Goal: Task Accomplishment & Management: Use online tool/utility

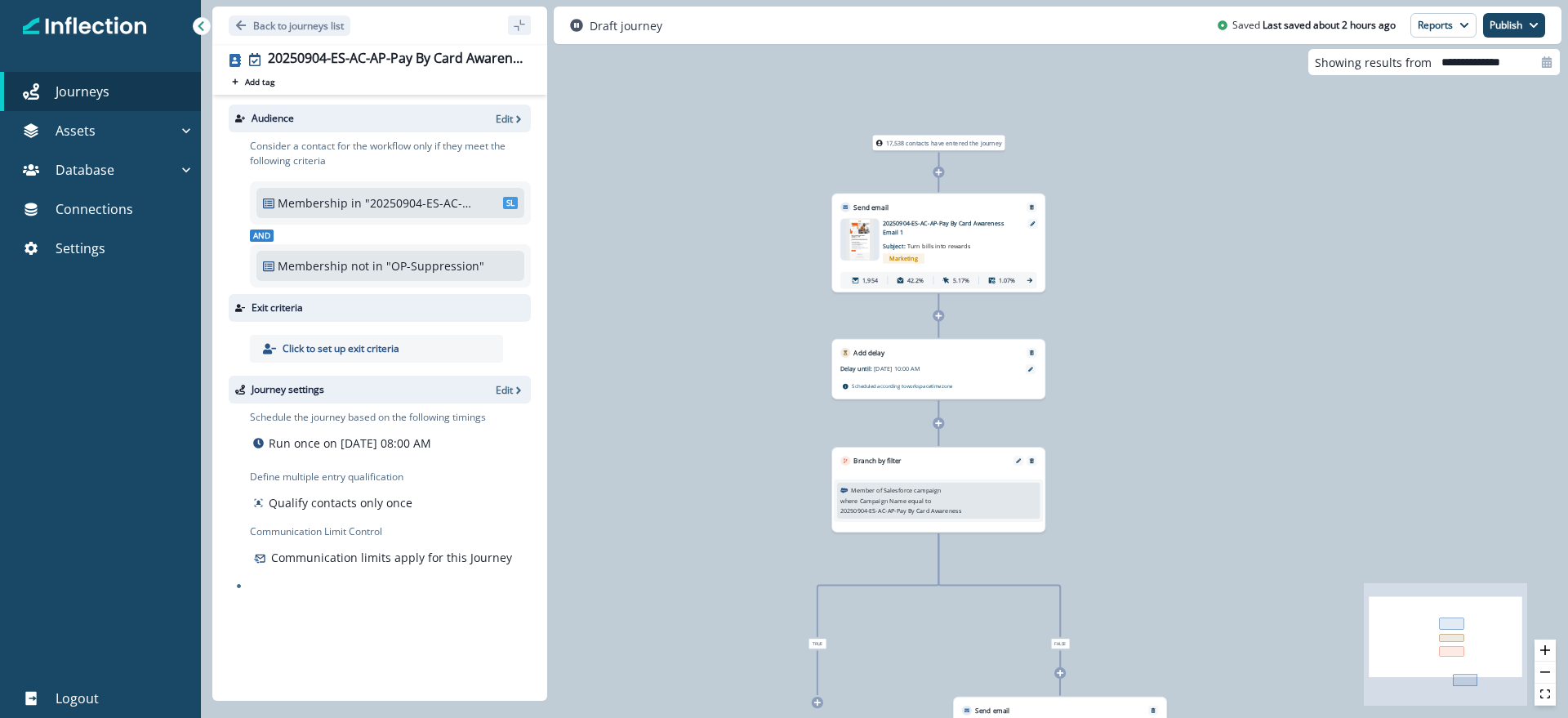
click at [201, 23] on icon at bounding box center [201, 26] width 5 height 10
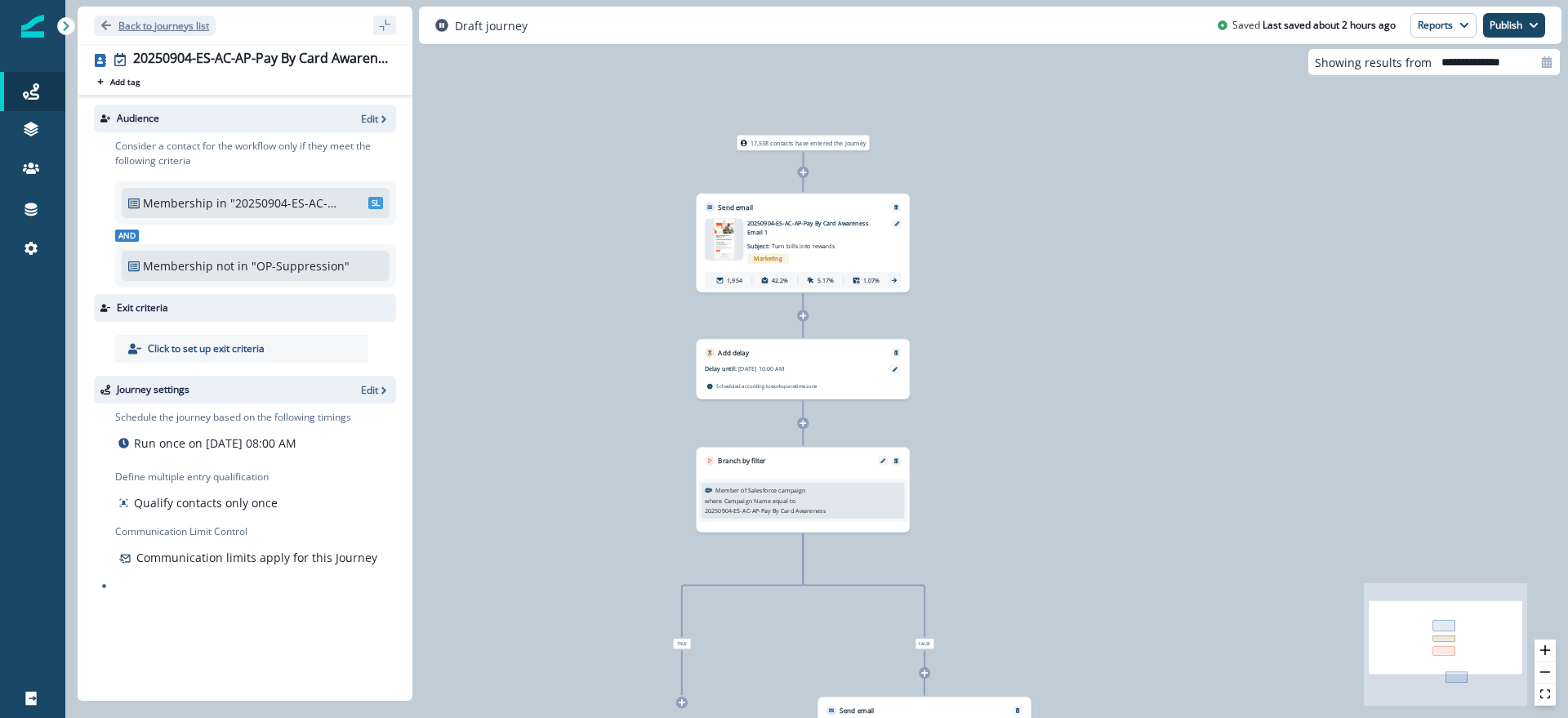
click at [127, 24] on p "Back to journeys list" at bounding box center [163, 25] width 90 height 14
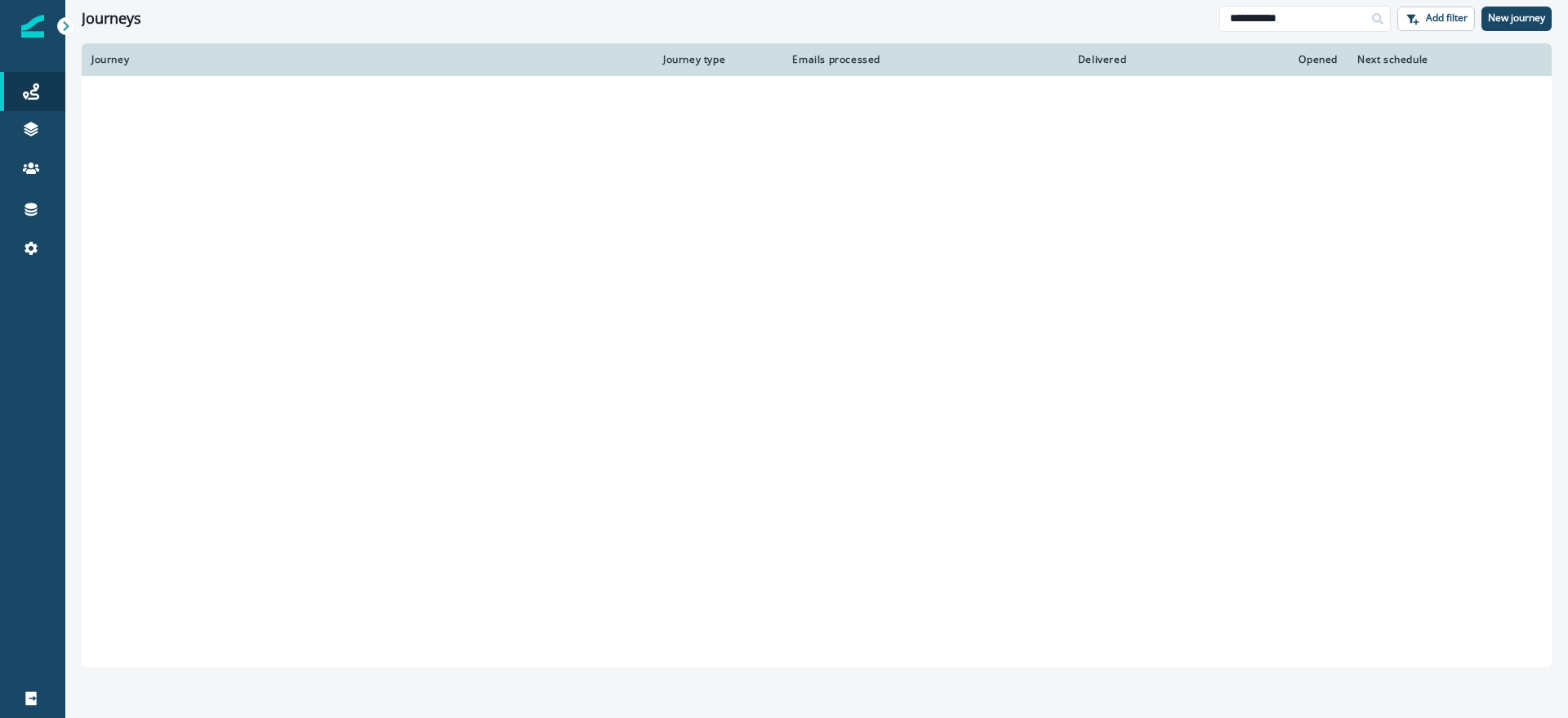
drag, startPoint x: 1330, startPoint y: 22, endPoint x: 1176, endPoint y: 14, distance: 154.2
click at [1176, 14] on div "**********" at bounding box center [816, 18] width 1503 height 37
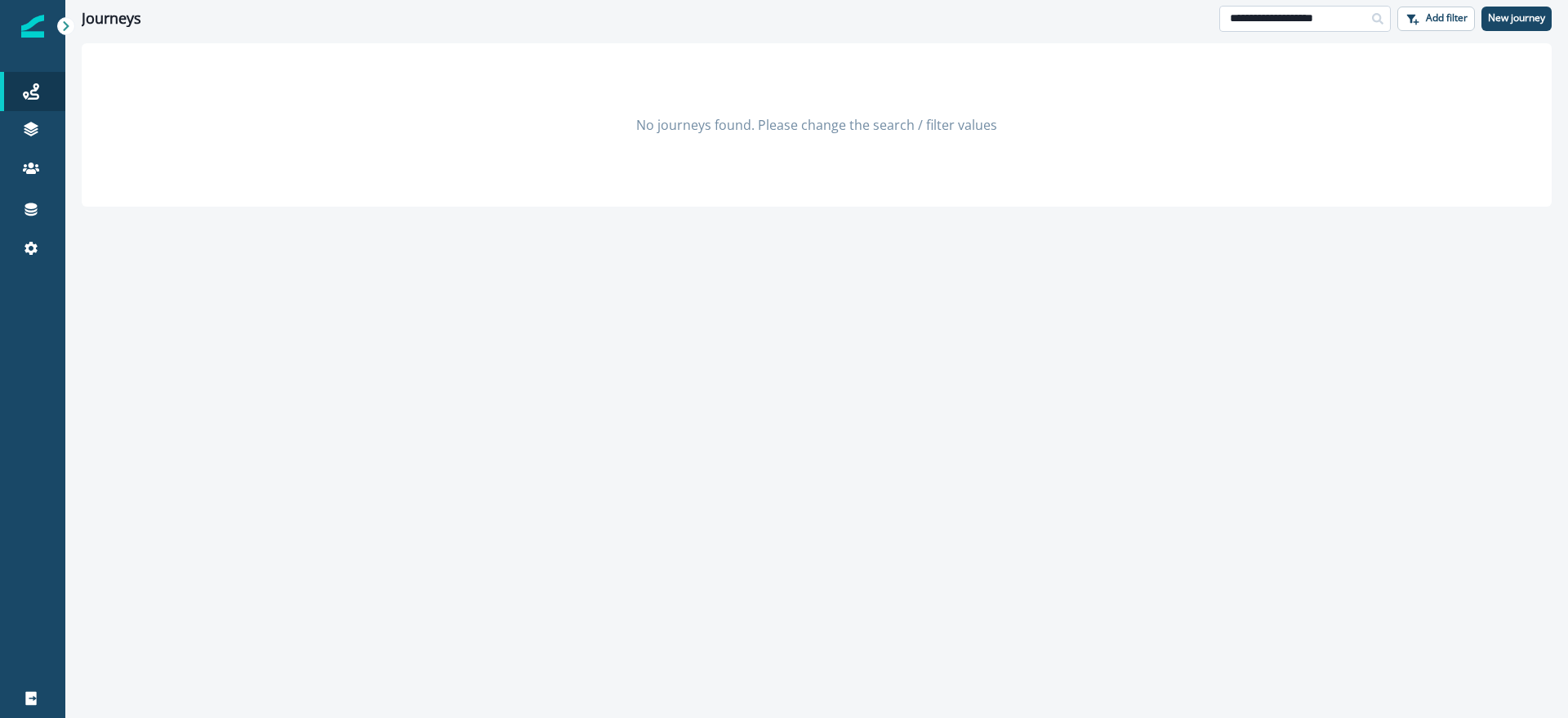
click at [1272, 22] on input "**********" at bounding box center [1305, 18] width 171 height 26
type input "**********"
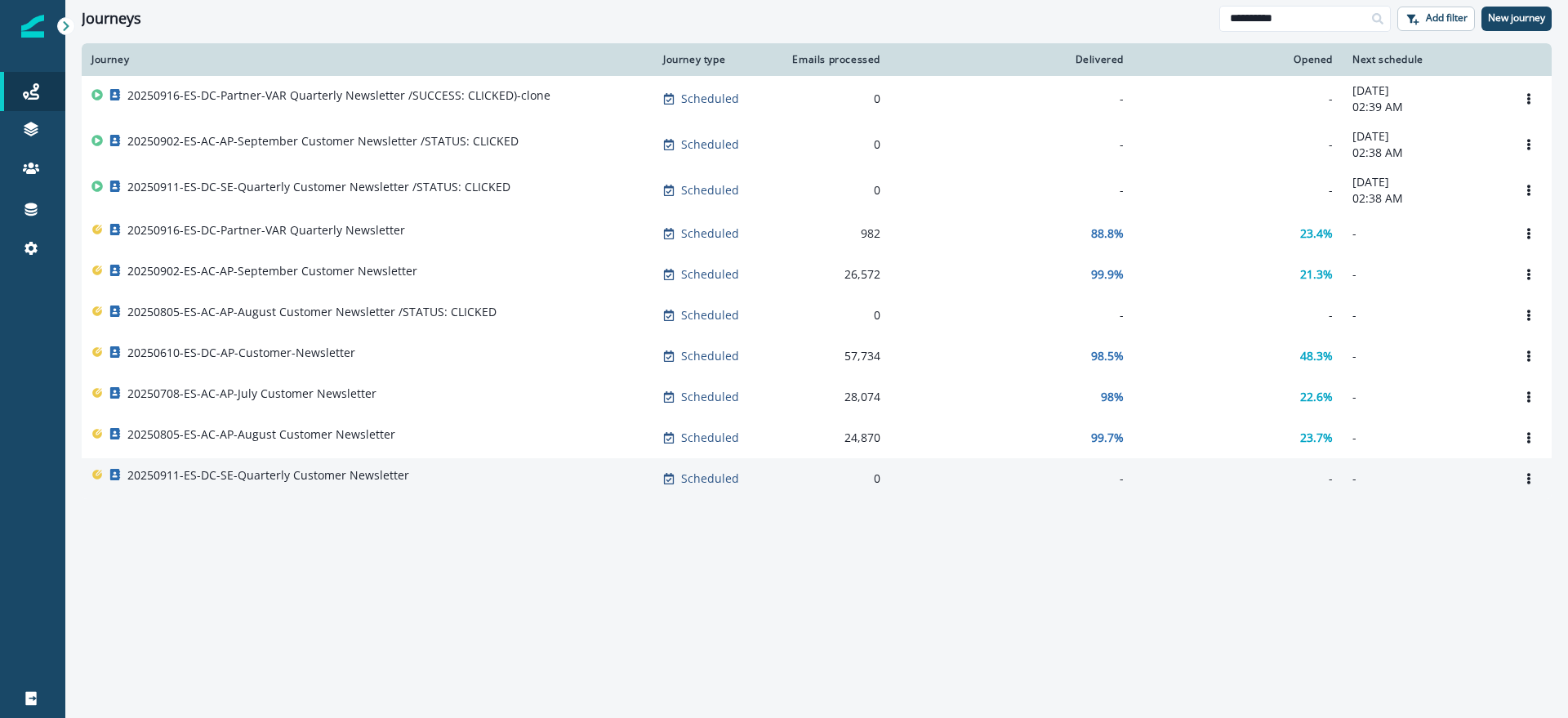
click at [375, 480] on p "20250911-ES-DC-SE-Quarterly Customer Newsletter" at bounding box center [268, 475] width 281 height 16
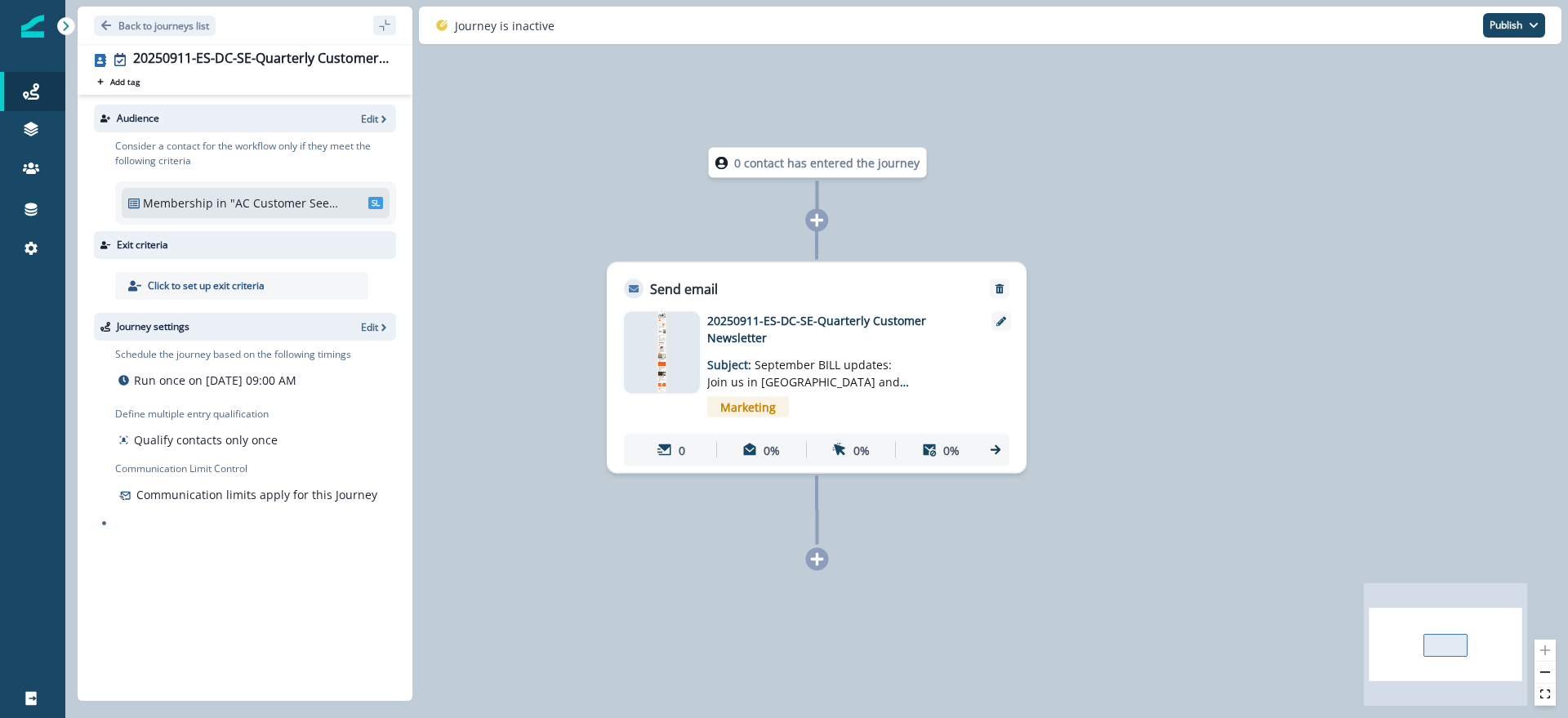
click at [645, 280] on div "Send email" at bounding box center [671, 290] width 94 height 20
click at [651, 285] on p "Send email" at bounding box center [684, 290] width 68 height 20
click at [1001, 449] on icon at bounding box center [995, 450] width 14 height 14
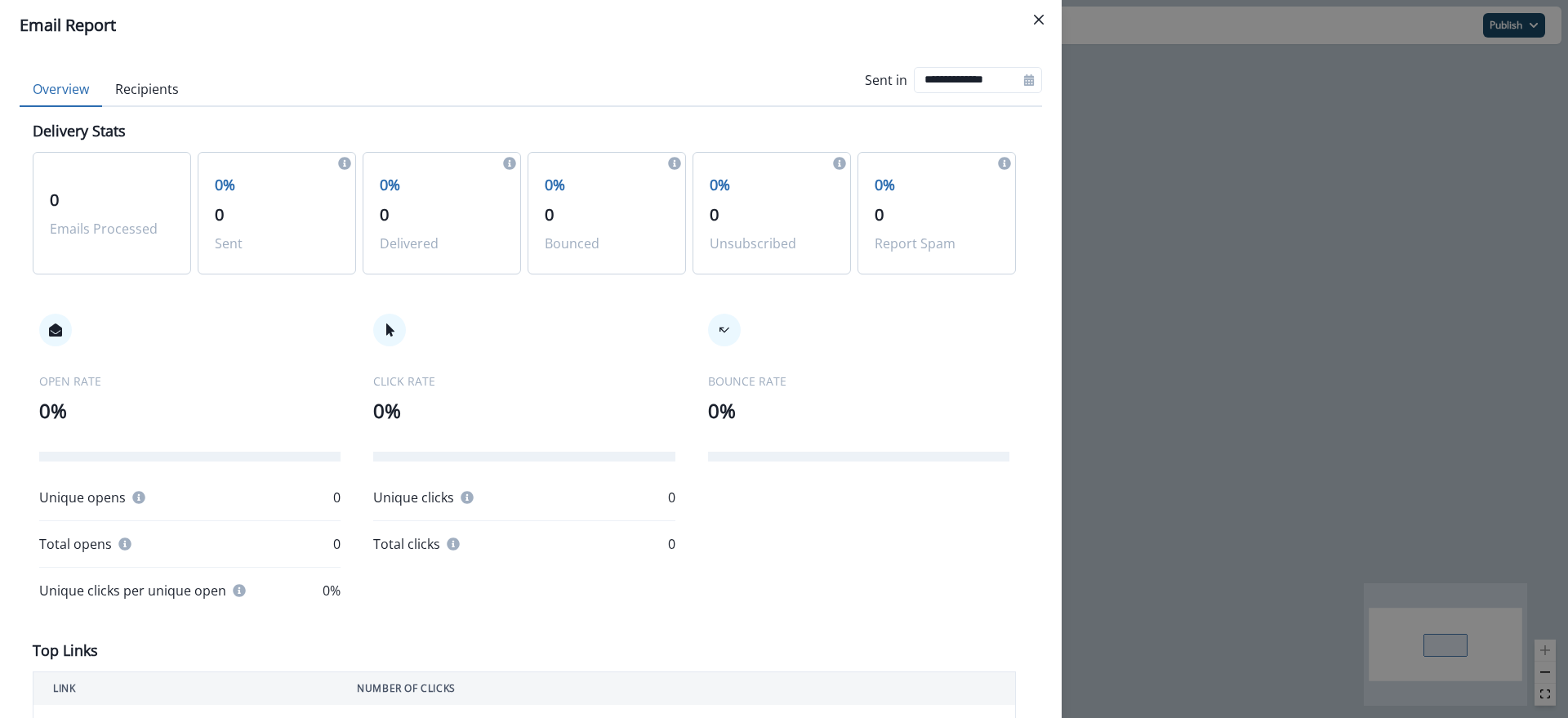
scroll to position [1, 0]
click at [1047, 18] on button "Close" at bounding box center [1038, 19] width 26 height 26
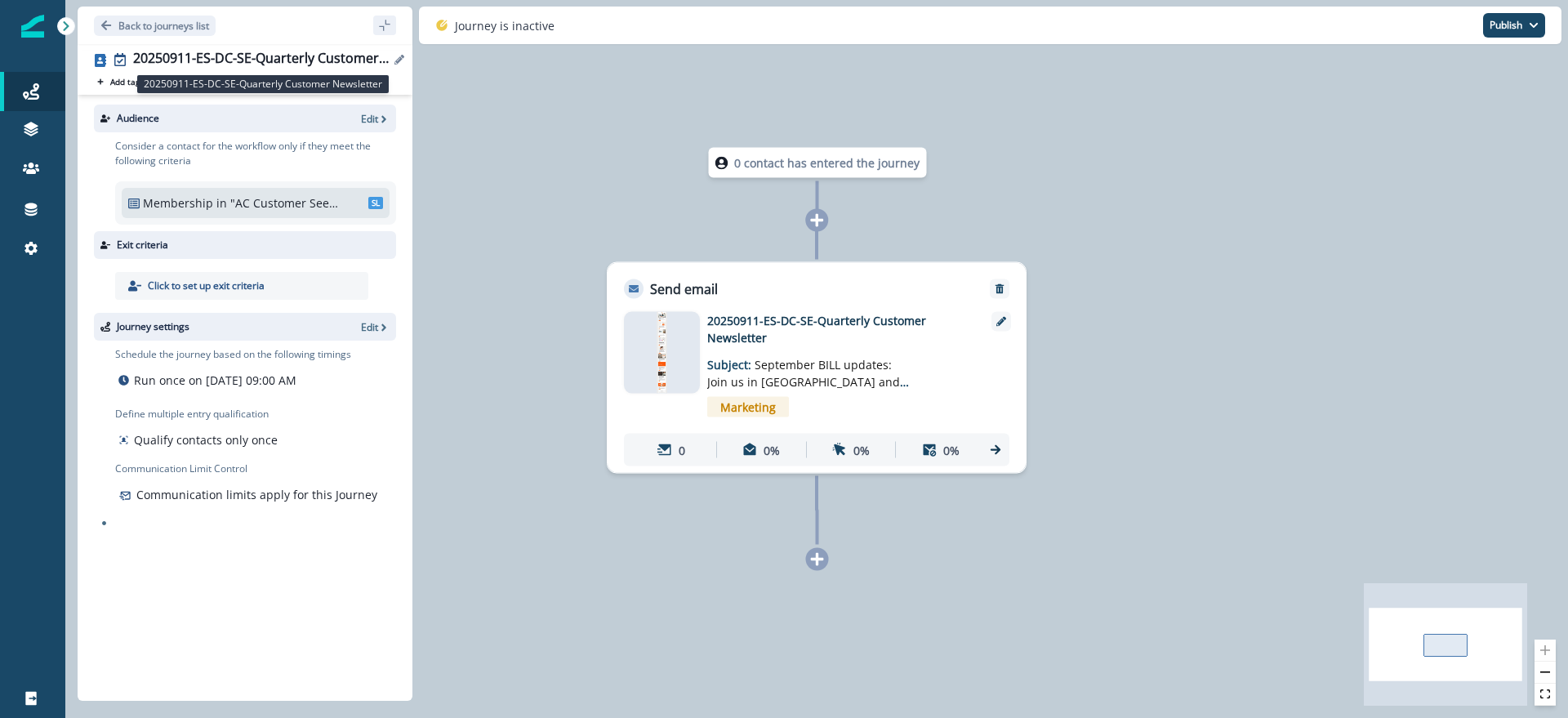
click at [218, 51] on div "20250911-ES-DC-SE-Quarterly Customer Newsletter" at bounding box center [262, 60] width 256 height 18
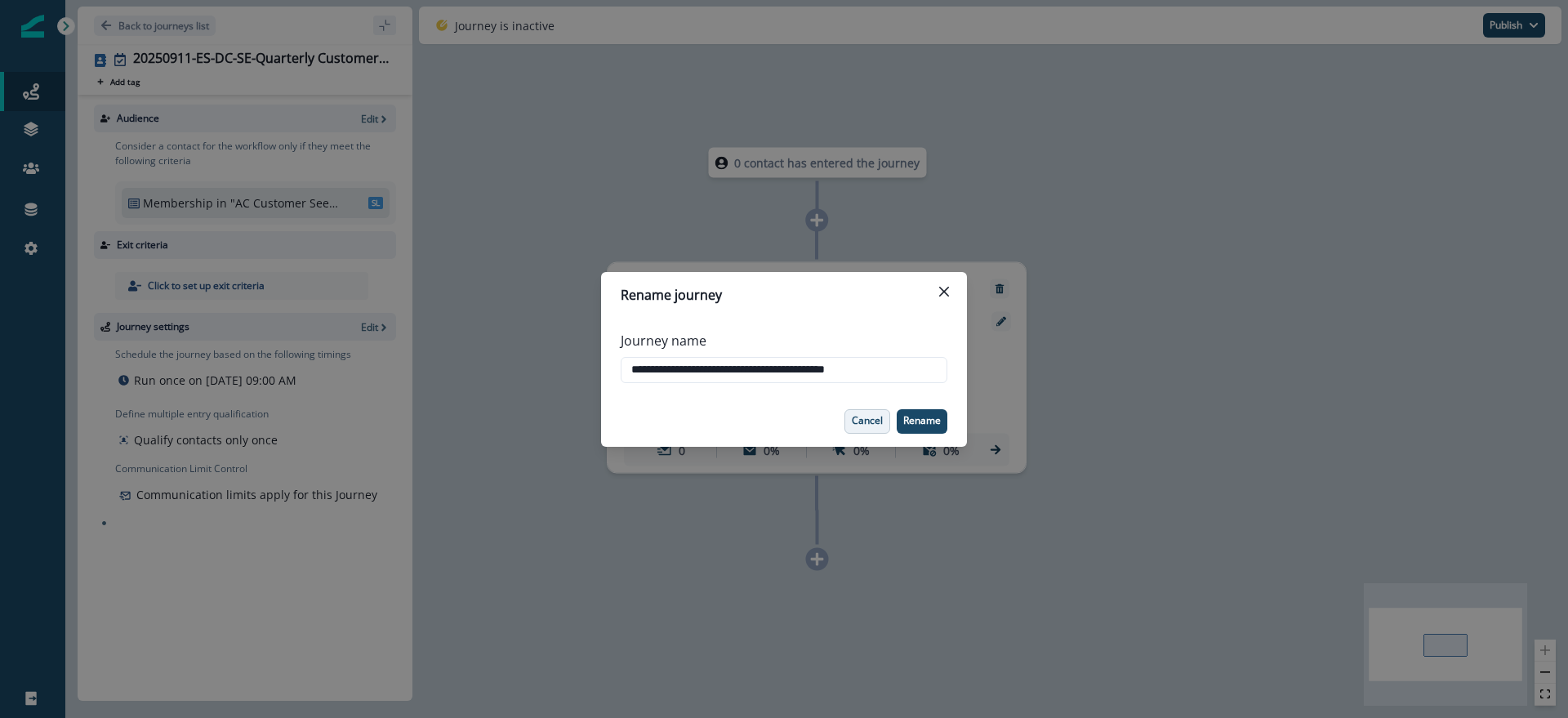
click at [876, 422] on p "Cancel" at bounding box center [867, 420] width 31 height 12
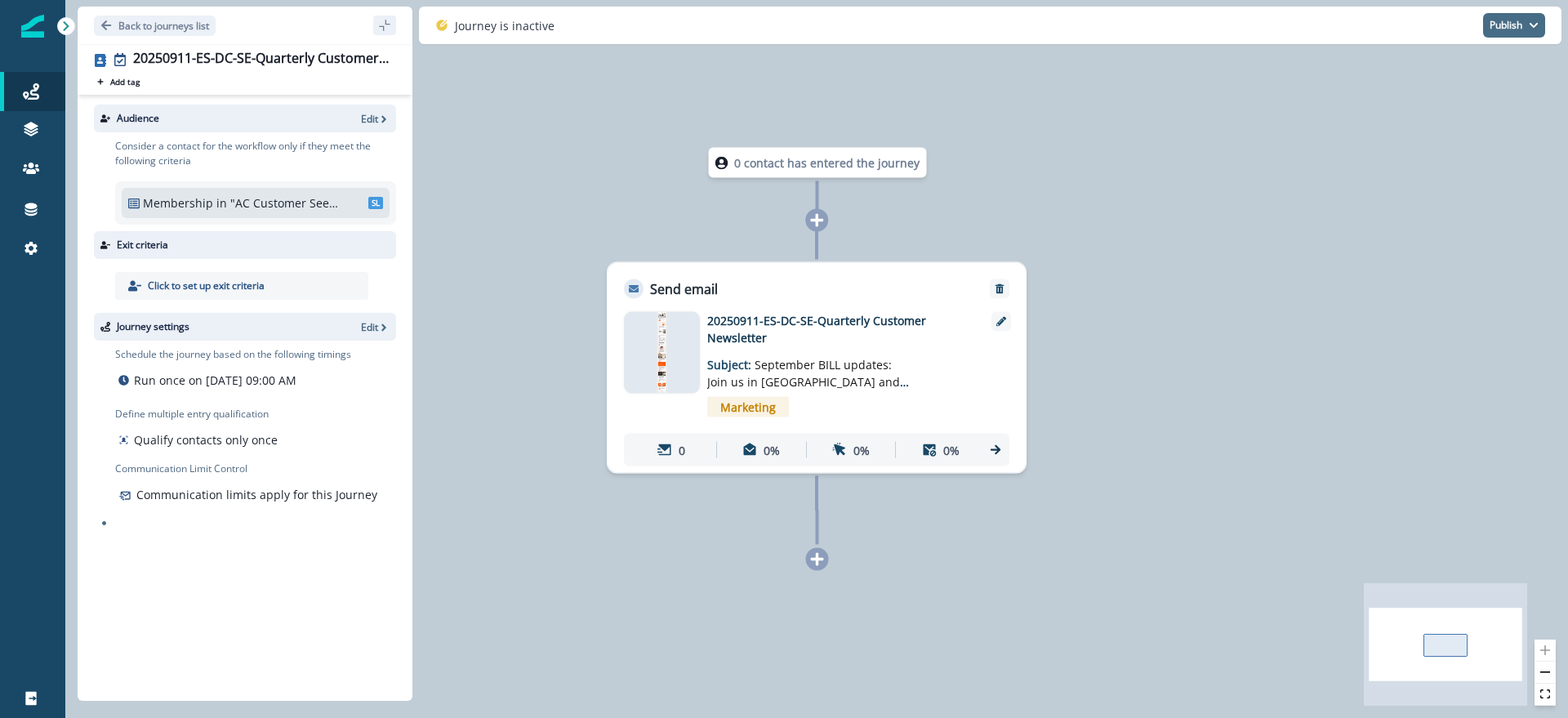
click at [1542, 25] on button "Publish" at bounding box center [1514, 24] width 62 height 24
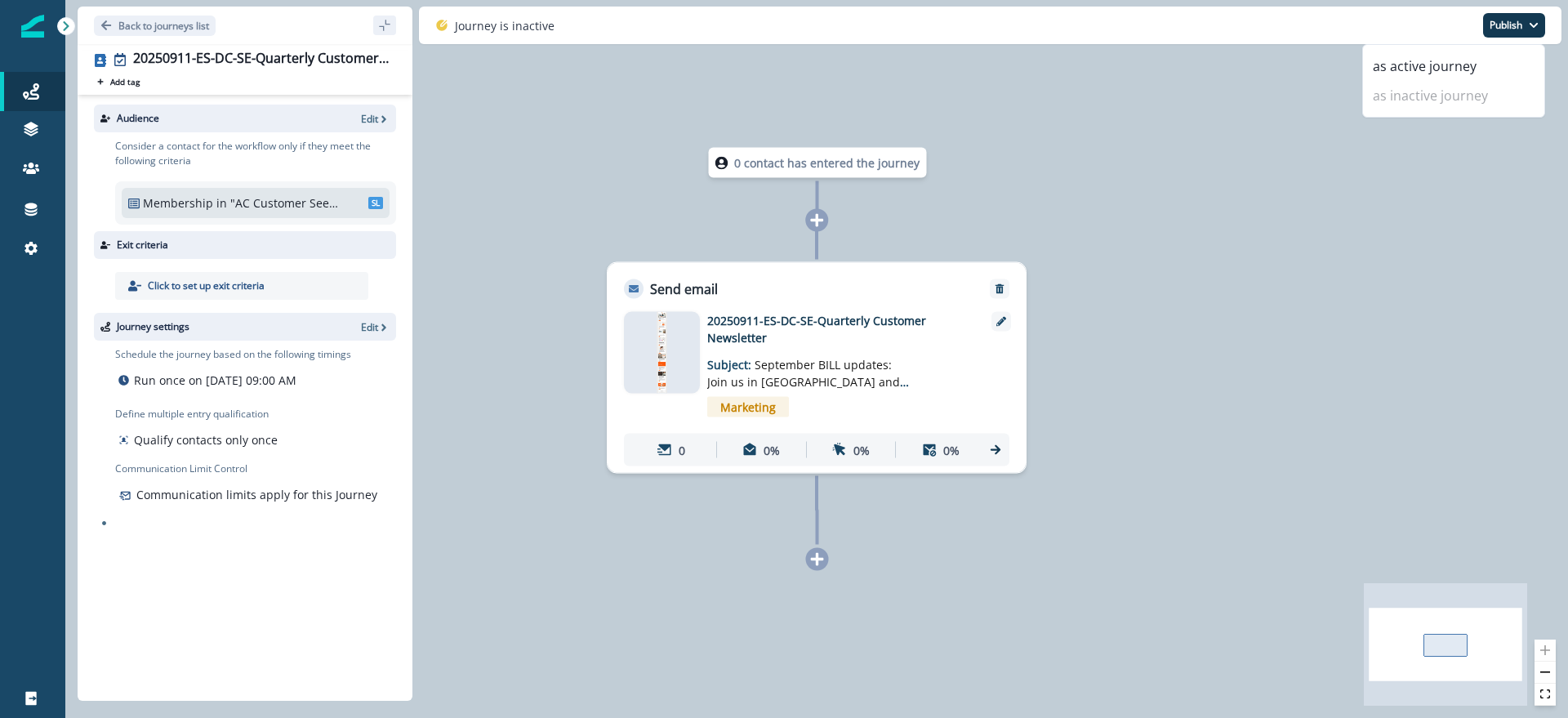
click at [1472, 268] on div "0 contact has entered the journey Send email Email asset changed, journey repor…" at bounding box center [816, 359] width 1503 height 718
click at [784, 338] on p "20250911-ES-DC-SE-Quarterly Customer Newsletter" at bounding box center [838, 329] width 262 height 34
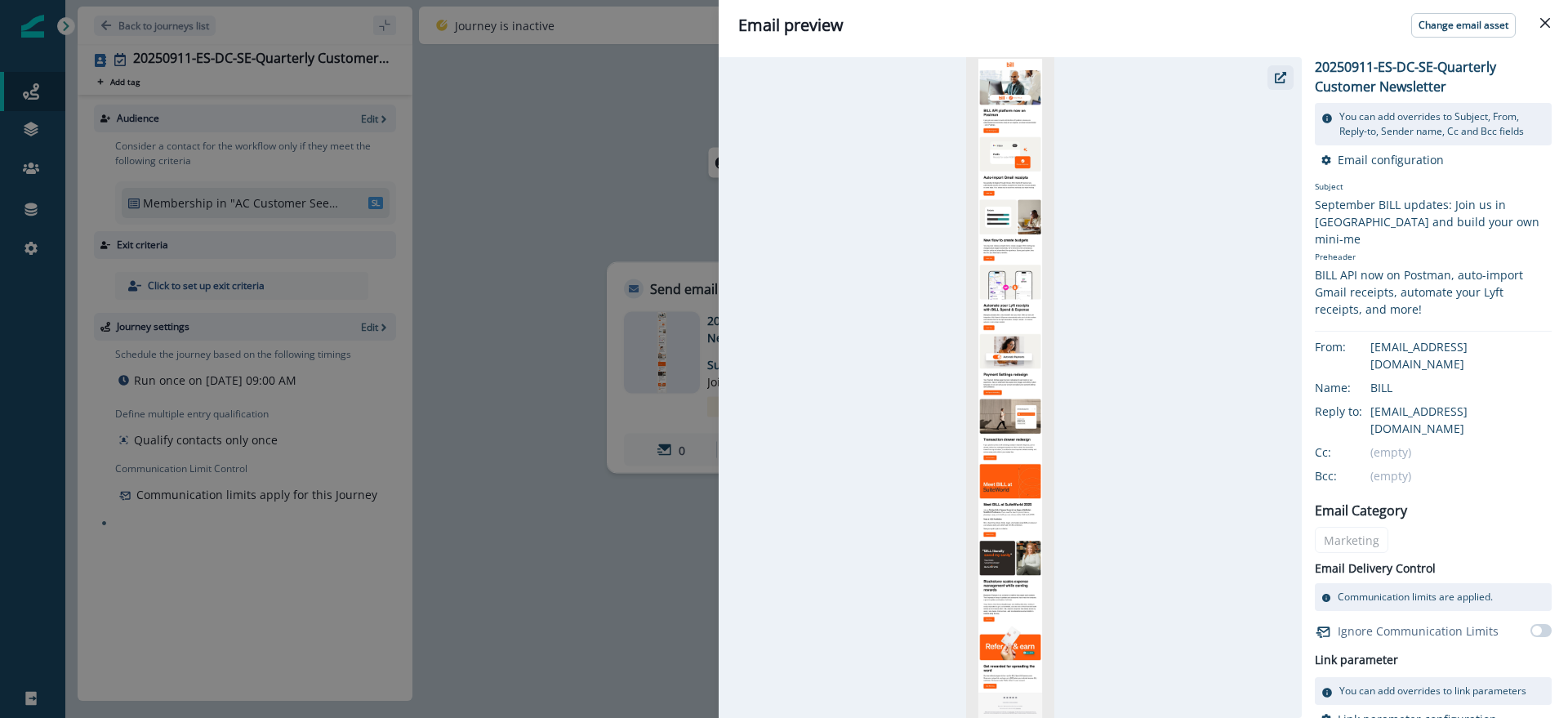
click at [1289, 78] on button "button" at bounding box center [1280, 77] width 26 height 24
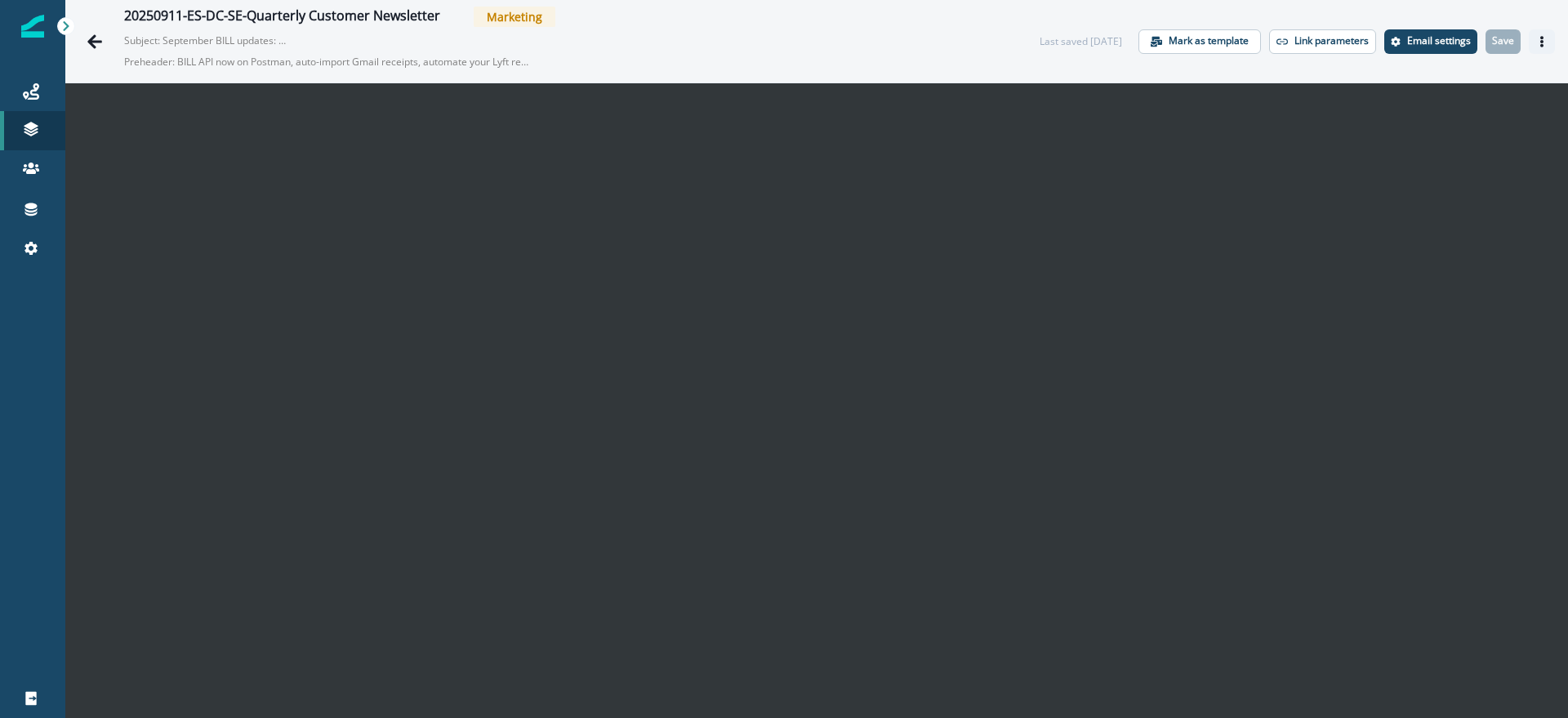
click at [1539, 39] on icon "Actions" at bounding box center [1542, 41] width 12 height 12
click at [1545, 41] on icon "Actions" at bounding box center [1542, 41] width 12 height 12
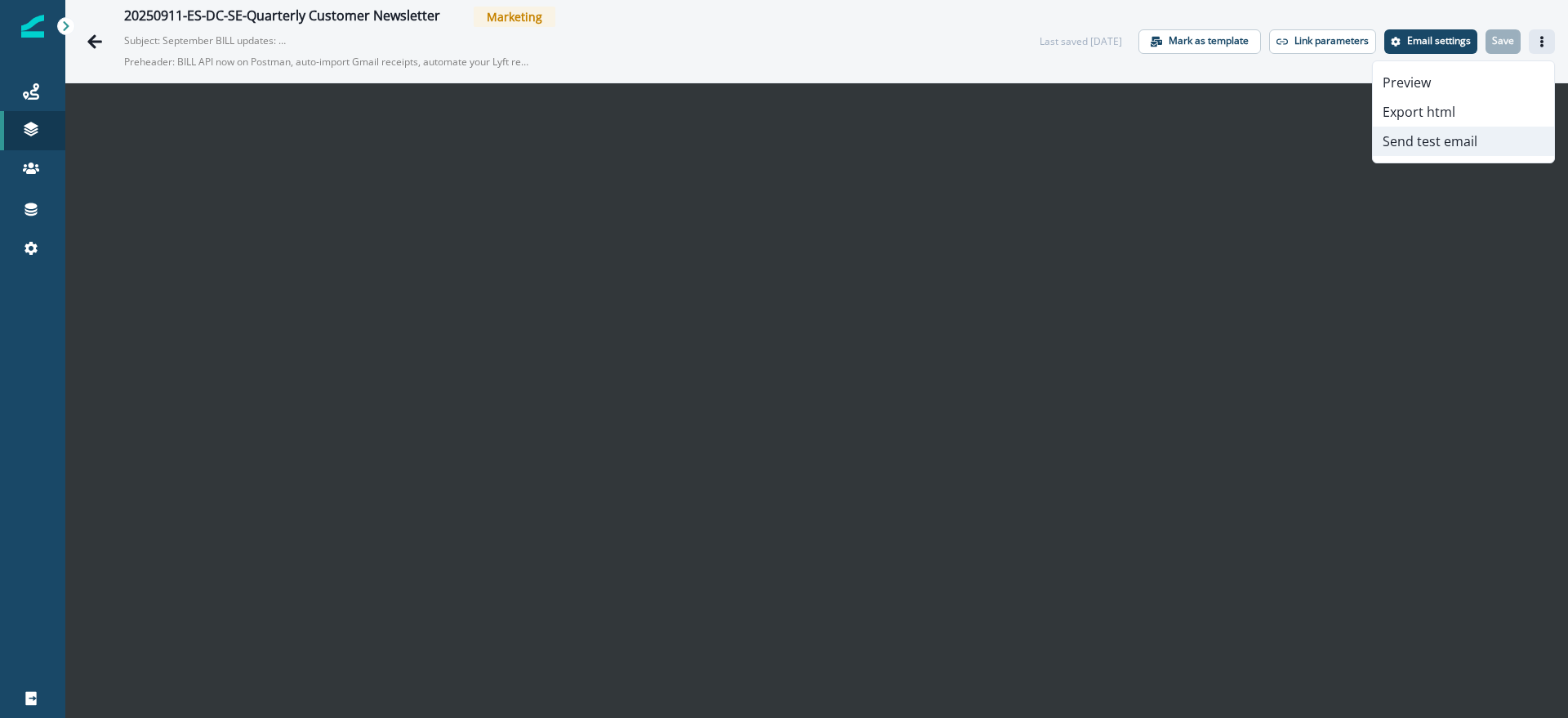
click at [1468, 143] on button "Send test email" at bounding box center [1463, 141] width 181 height 30
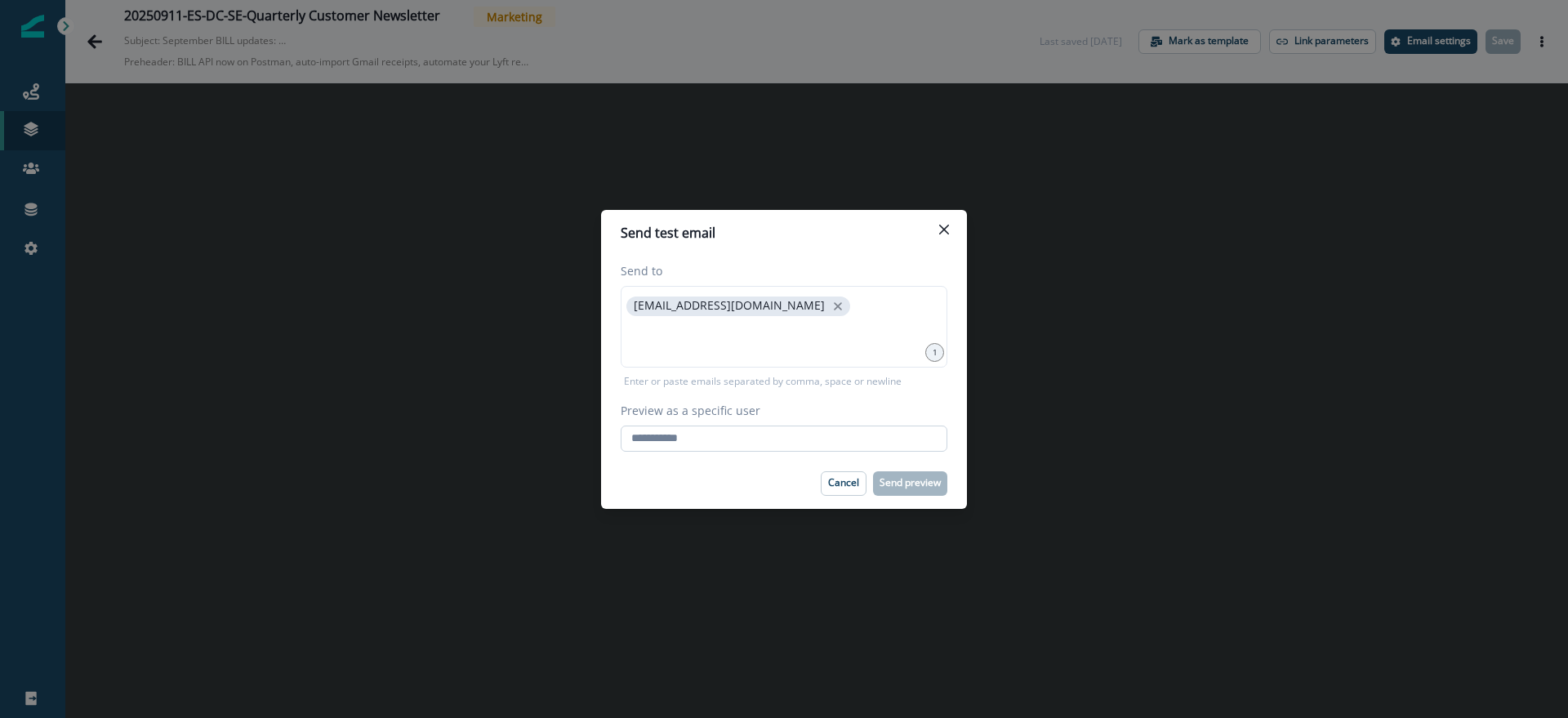
click at [844, 442] on input "Preview as a specific user" at bounding box center [784, 438] width 327 height 26
click at [797, 330] on input at bounding box center [784, 340] width 322 height 32
click at [853, 299] on div "[EMAIL_ADDRESS][DOMAIN_NAME]" at bounding box center [784, 327] width 327 height 82
click at [775, 446] on input "Preview as a specific user" at bounding box center [784, 438] width 327 height 26
type input "**********"
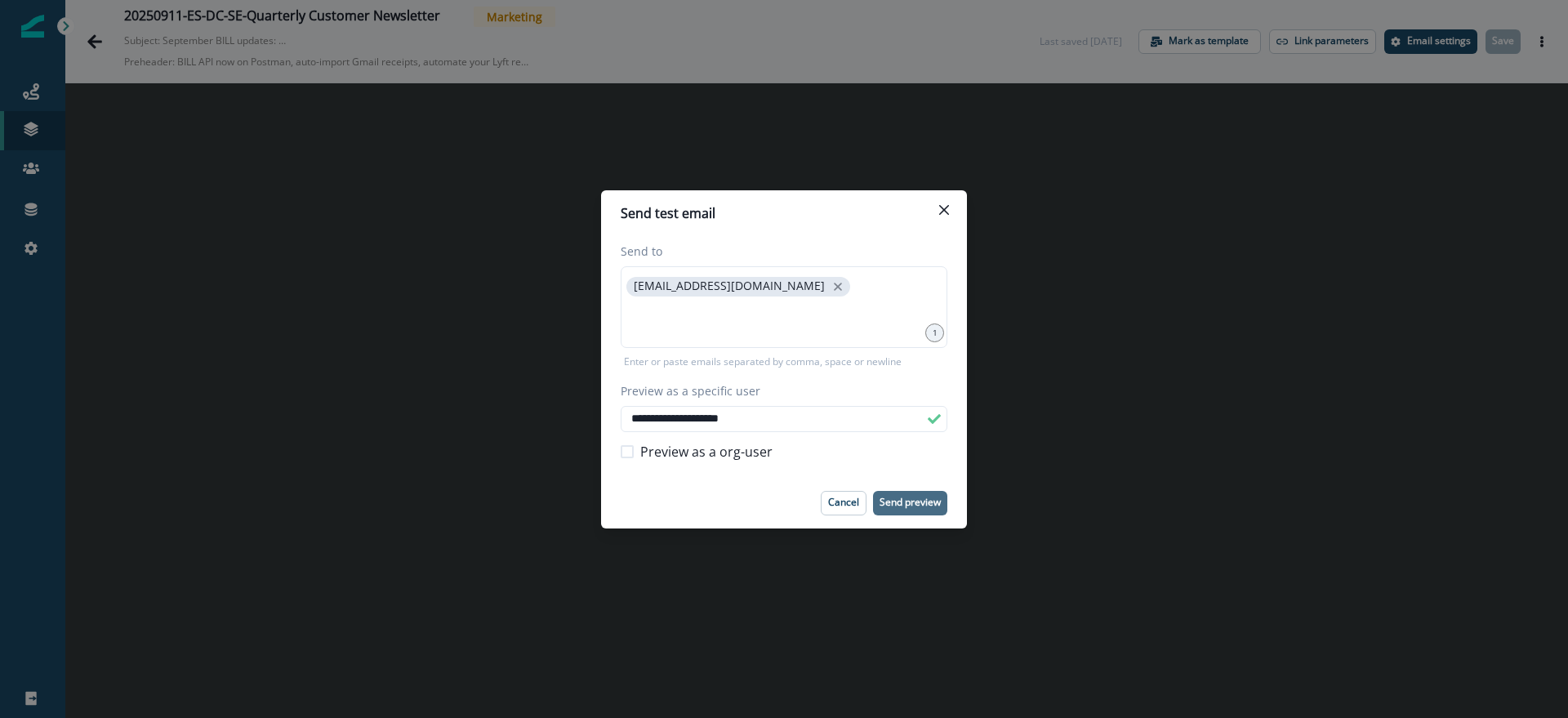
click at [918, 502] on p "Send preview" at bounding box center [910, 502] width 61 height 12
